Goal: Task Accomplishment & Management: Manage account settings

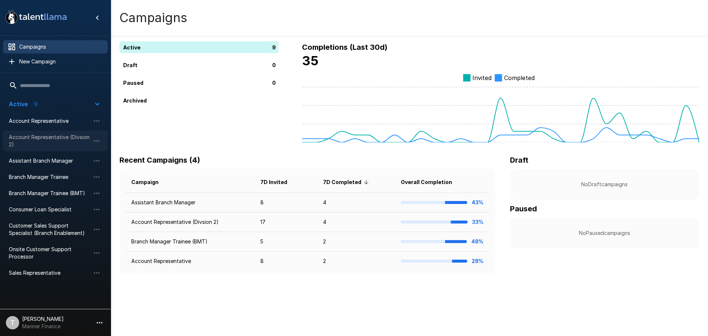
click at [46, 139] on span "Account Representative (Divsion 2)" at bounding box center [49, 140] width 81 height 15
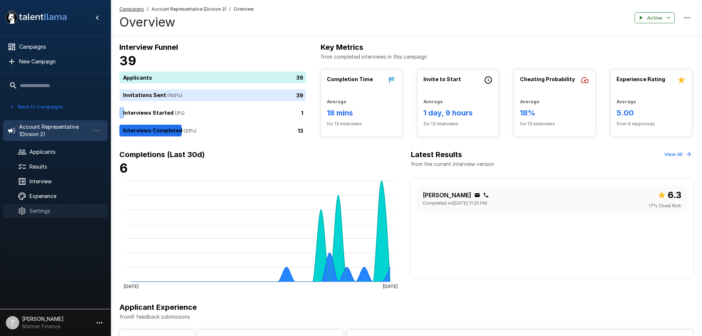
click at [37, 211] on span "Settings" at bounding box center [65, 210] width 72 height 7
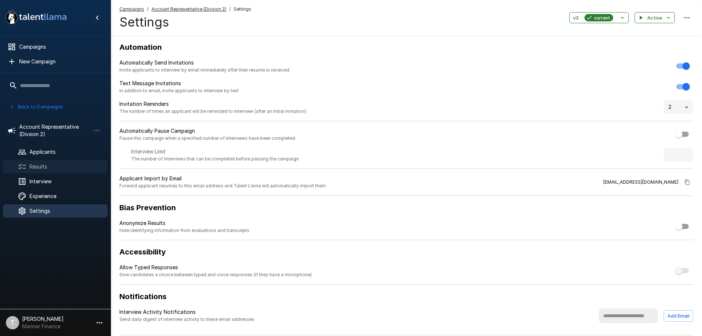
click at [43, 165] on span "Results" at bounding box center [65, 166] width 72 height 7
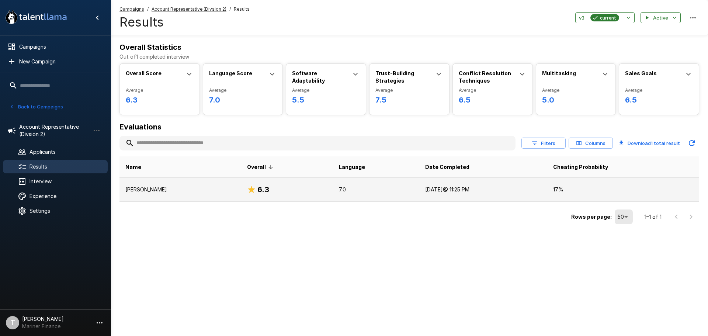
click at [138, 187] on p "[PERSON_NAME]" at bounding box center [180, 189] width 110 height 7
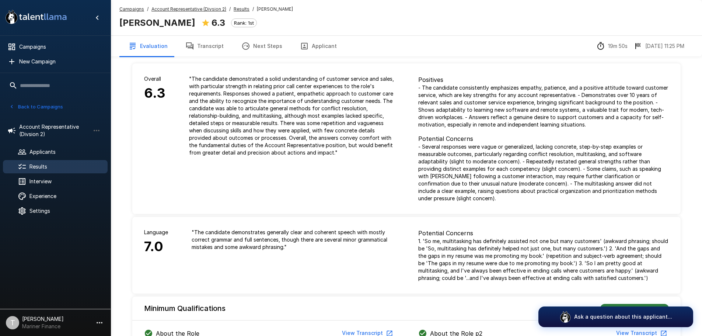
click at [209, 48] on button "Transcript" at bounding box center [205, 46] width 56 height 21
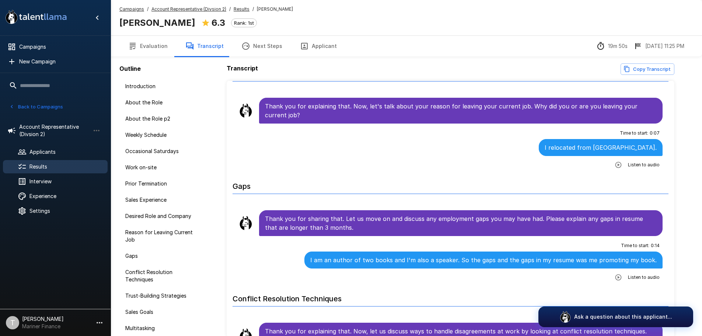
scroll to position [1216, 0]
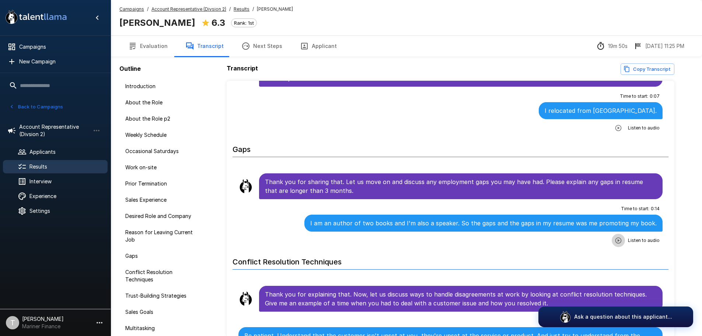
click at [616, 237] on icon "button" at bounding box center [618, 240] width 7 height 7
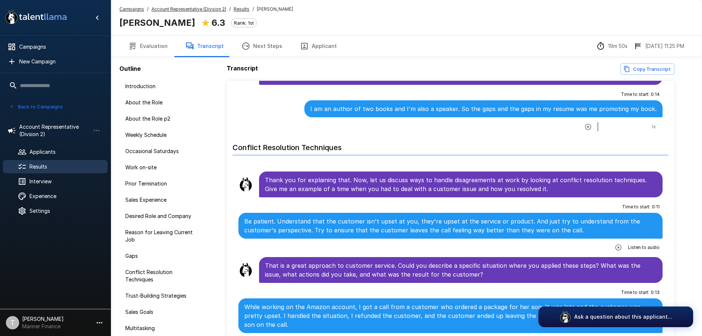
scroll to position [1364, 0]
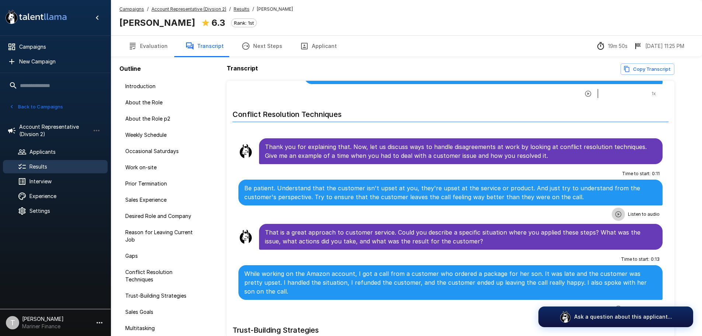
click at [615, 210] on icon "button" at bounding box center [618, 213] width 7 height 7
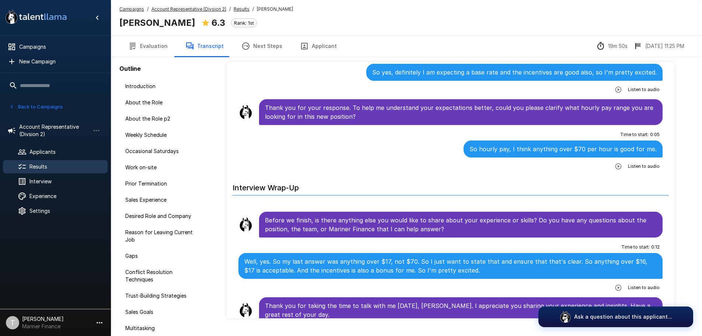
scroll to position [36, 0]
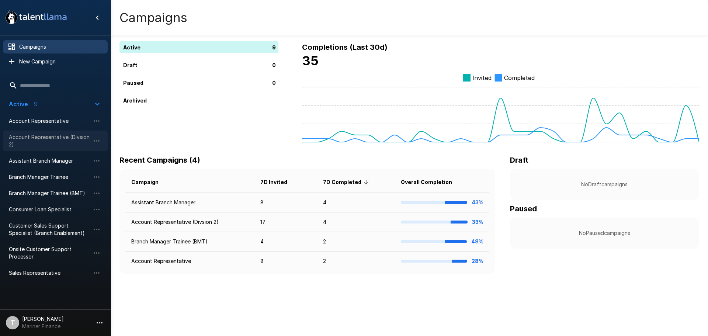
click at [57, 143] on span "Account Representative (Divsion 2)" at bounding box center [49, 140] width 81 height 15
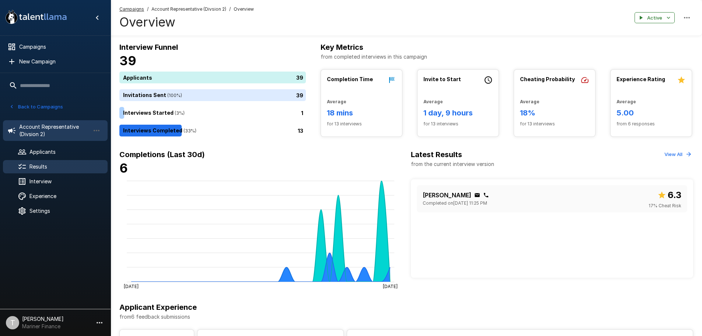
click at [46, 166] on span "Results" at bounding box center [65, 166] width 72 height 7
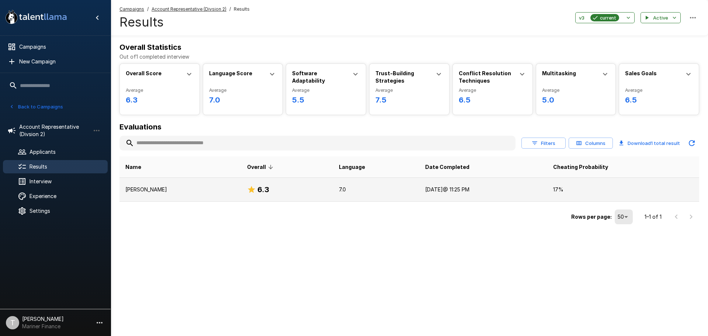
click at [135, 187] on p "[PERSON_NAME]" at bounding box center [180, 189] width 110 height 7
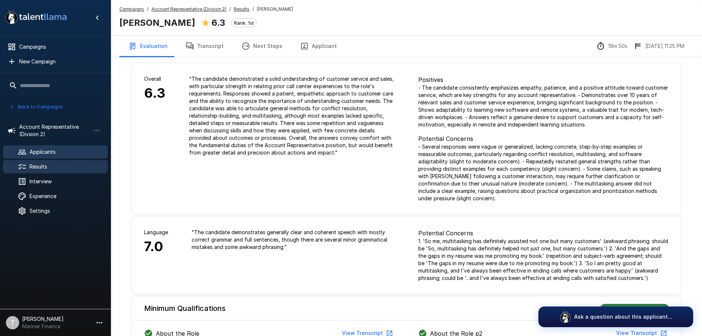
click at [57, 150] on span "Applicants" at bounding box center [65, 151] width 72 height 7
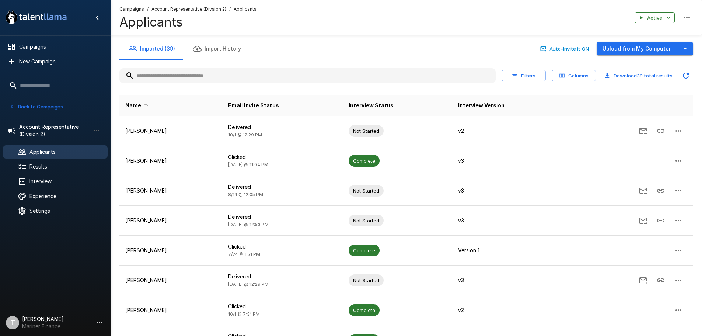
click at [417, 106] on th "Interview Status" at bounding box center [397, 105] width 109 height 21
click at [392, 106] on span "Interview Status" at bounding box center [371, 105] width 45 height 9
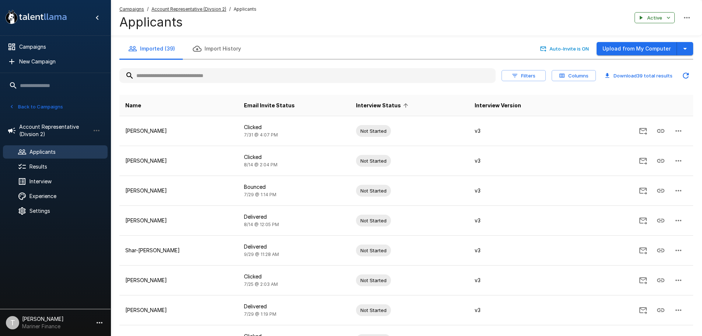
click at [392, 106] on span "Interview Status" at bounding box center [383, 105] width 55 height 9
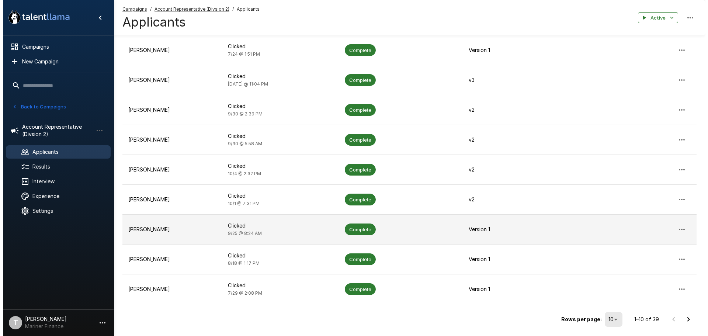
scroll to position [133, 0]
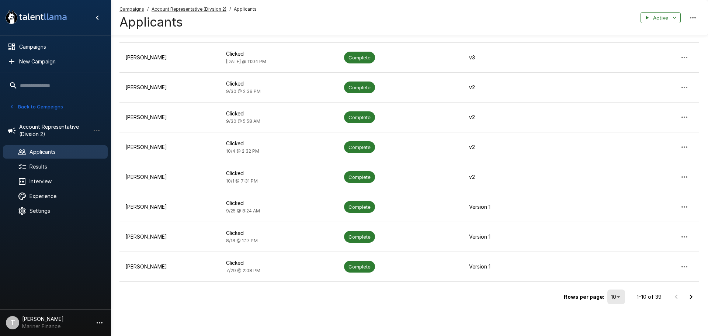
click at [614, 203] on body ".st0{fill:#FFFFFF;} .st1{fill:#76a4ed;} Campaigns New Campaign Active 9 Account…" at bounding box center [354, 35] width 708 height 336
click at [616, 318] on li "100" at bounding box center [616, 320] width 22 height 13
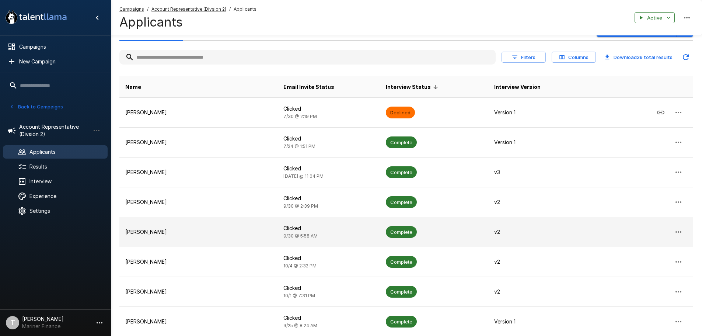
scroll to position [0, 0]
